Goal: Navigation & Orientation: Understand site structure

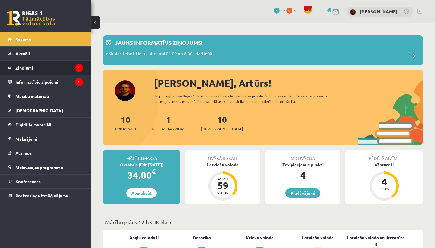
click at [65, 66] on legend "Ziņojumi 1" at bounding box center [49, 68] width 68 height 14
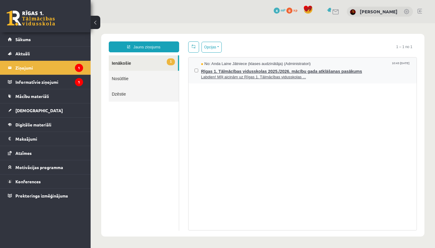
click at [257, 69] on span "Rīgas 1. Tālmācības vidusskolas 2025./2026. mācību gada atklāšanas pasākums" at bounding box center [306, 71] width 210 height 8
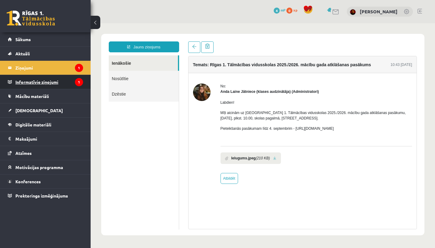
click at [71, 85] on legend "Informatīvie ziņojumi 1" at bounding box center [49, 82] width 68 height 14
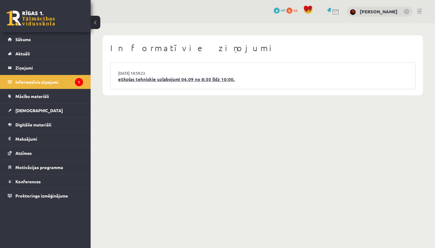
click at [152, 77] on link "eSkolas tehniskie uzlabojumi 04.09 no 8:30 līdz 10:00." at bounding box center [262, 79] width 289 height 7
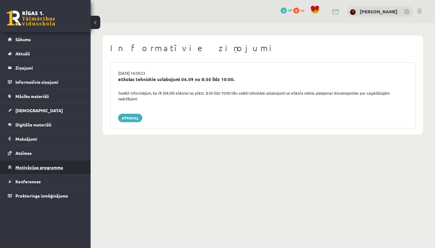
click at [58, 170] on link "Motivācijas programma" at bounding box center [45, 167] width 75 height 14
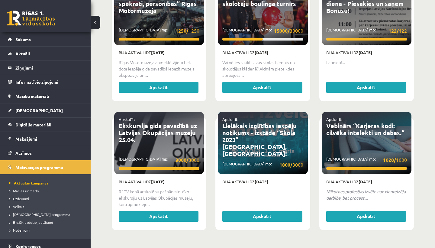
scroll to position [1188, 0]
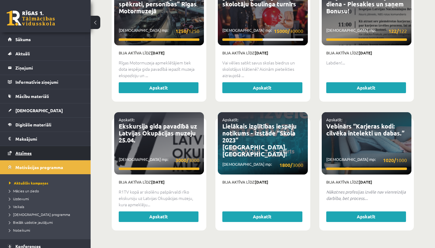
click at [59, 152] on link "Atzīmes" at bounding box center [45, 153] width 75 height 14
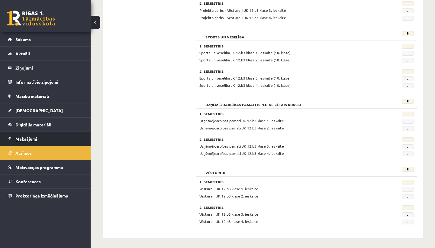
click at [59, 141] on legend "Maksājumi 0" at bounding box center [49, 139] width 68 height 14
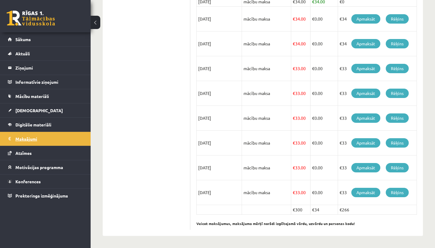
scroll to position [156, 0]
click at [73, 126] on link "Digitālie materiāli" at bounding box center [45, 124] width 75 height 14
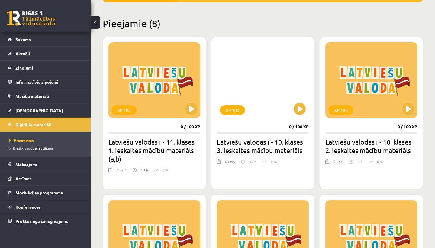
scroll to position [129, 0]
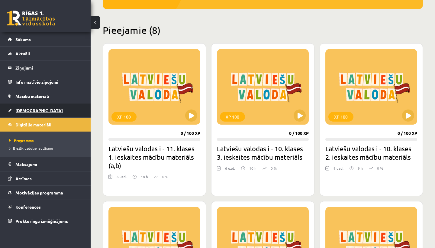
click at [66, 111] on link "[DEMOGRAPHIC_DATA]" at bounding box center [45, 110] width 75 height 14
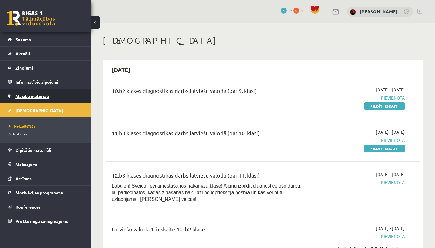
click at [69, 99] on link "Mācību materiāli" at bounding box center [45, 96] width 75 height 14
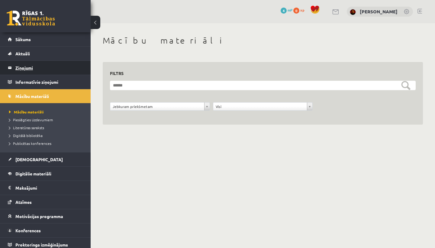
click at [75, 71] on legend "Ziņojumi 0" at bounding box center [49, 68] width 68 height 14
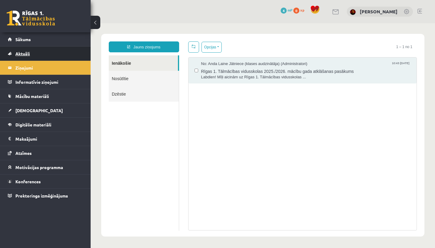
click at [75, 54] on link "Aktuāli" at bounding box center [45, 53] width 75 height 14
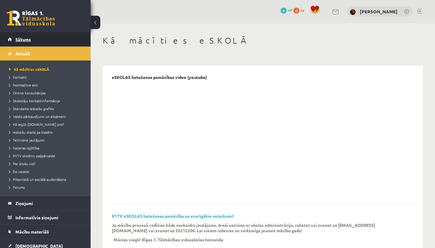
click at [69, 41] on link "Sākums" at bounding box center [45, 39] width 75 height 14
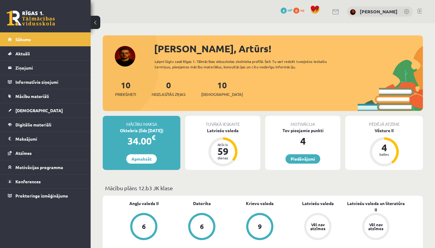
click at [12, 14] on link at bounding box center [31, 18] width 48 height 15
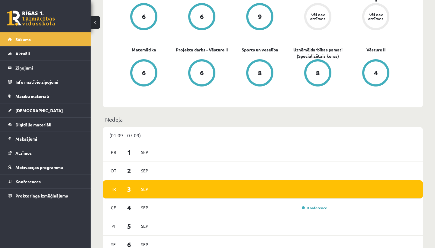
scroll to position [204, 0]
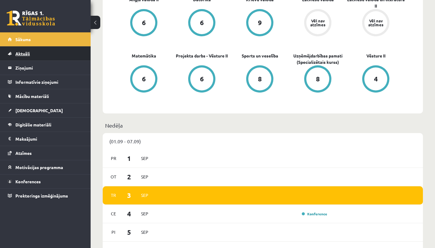
click at [46, 57] on link "Aktuāli" at bounding box center [45, 53] width 75 height 14
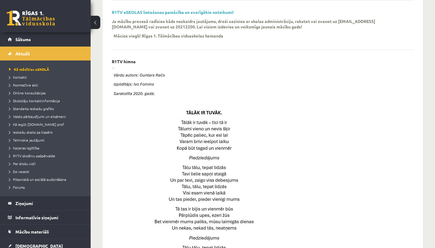
click at [231, 71] on img at bounding box center [203, 179] width 182 height 223
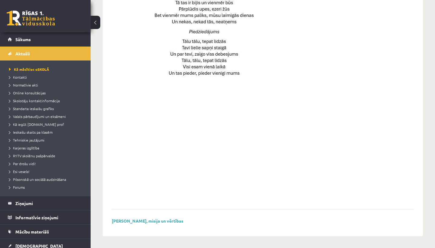
scroll to position [409, 0]
